Goal: Information Seeking & Learning: Stay updated

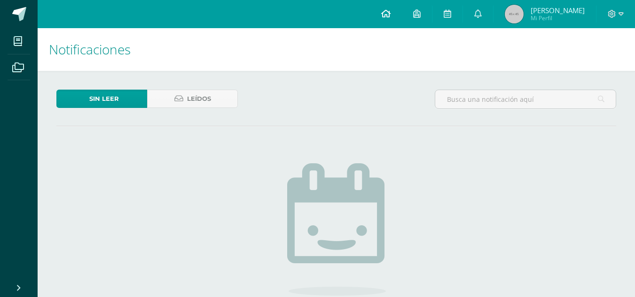
click at [390, 13] on icon at bounding box center [385, 13] width 9 height 8
click at [481, 10] on icon at bounding box center [478, 13] width 8 height 8
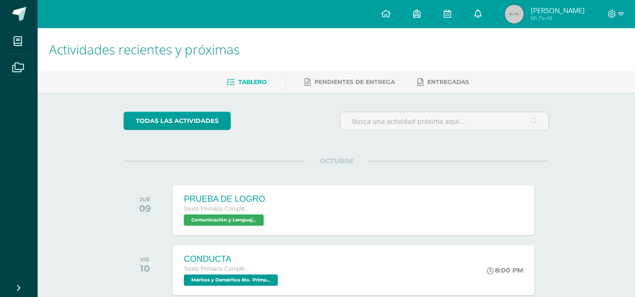
click at [481, 10] on icon at bounding box center [478, 13] width 8 height 8
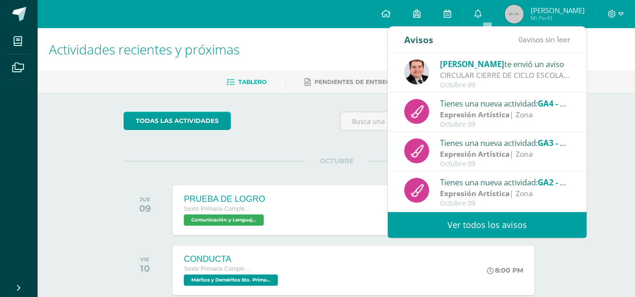
click at [371, 166] on div "OCTUBRE JUE 09 PRUEBA DE LOGRO Sexto Primaria Complementaria Comunicación y Len…" at bounding box center [336, 199] width 425 height 76
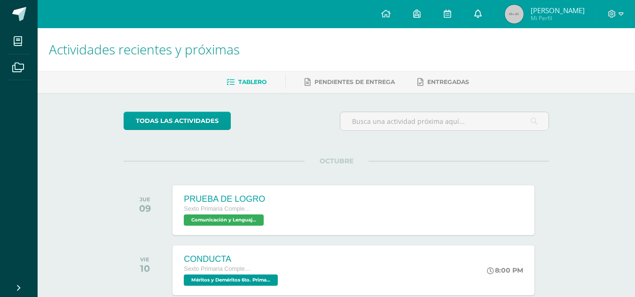
click at [481, 13] on icon at bounding box center [478, 13] width 8 height 8
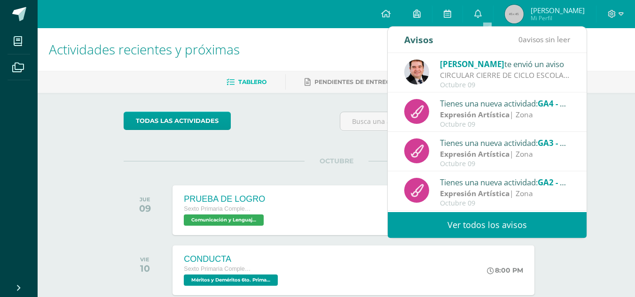
click at [464, 224] on link "Ver todos los avisos" at bounding box center [486, 225] width 199 height 26
